Goal: Transaction & Acquisition: Download file/media

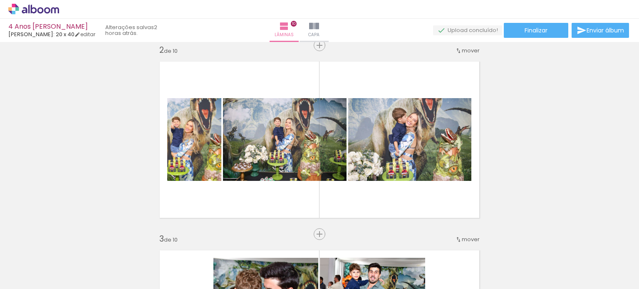
scroll to position [0, 1528]
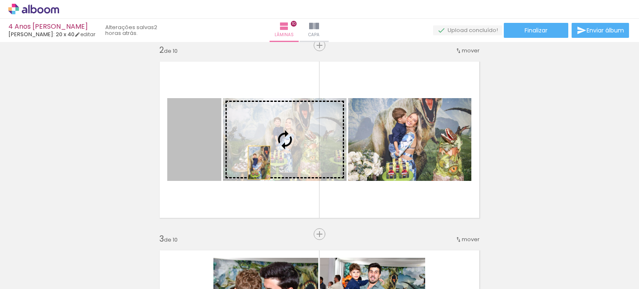
drag, startPoint x: 198, startPoint y: 168, endPoint x: 256, endPoint y: 163, distance: 58.0
click at [0, 0] on slot at bounding box center [0, 0] width 0 height 0
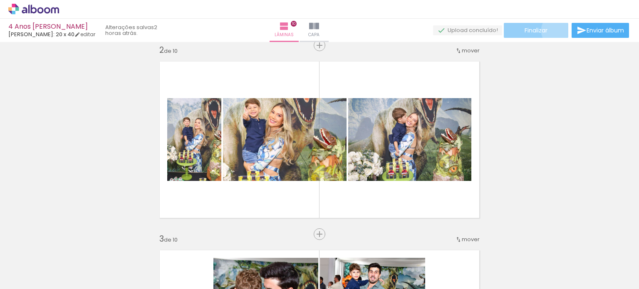
click at [555, 30] on paper-button "Finalizar" at bounding box center [536, 30] width 64 height 15
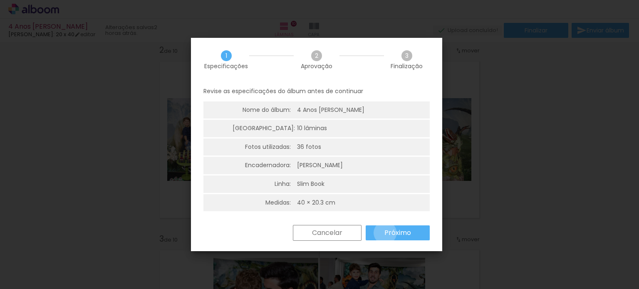
click at [0, 0] on slot "Próximo" at bounding box center [0, 0] width 0 height 0
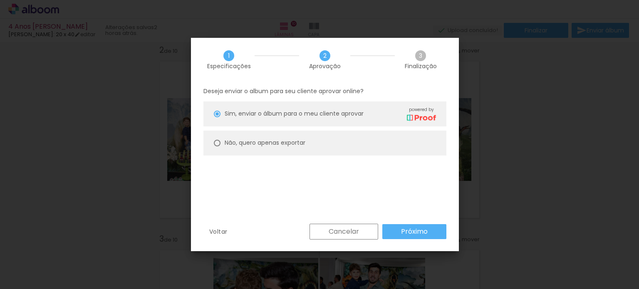
click at [0, 0] on slot "Não, quero apenas exportar" at bounding box center [0, 0] width 0 height 0
type paper-radio-button "on"
click at [0, 0] on slot "Próximo" at bounding box center [0, 0] width 0 height 0
type input "Alta, 300 DPI"
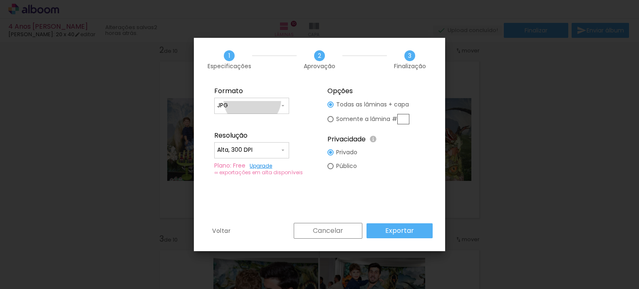
click at [253, 99] on paper-input-container "JPG" at bounding box center [251, 106] width 75 height 17
click at [243, 124] on paper-item "PDF" at bounding box center [251, 121] width 75 height 17
type input "PDF"
click at [0, 0] on slot "Exportar" at bounding box center [0, 0] width 0 height 0
